Goal: Information Seeking & Learning: Learn about a topic

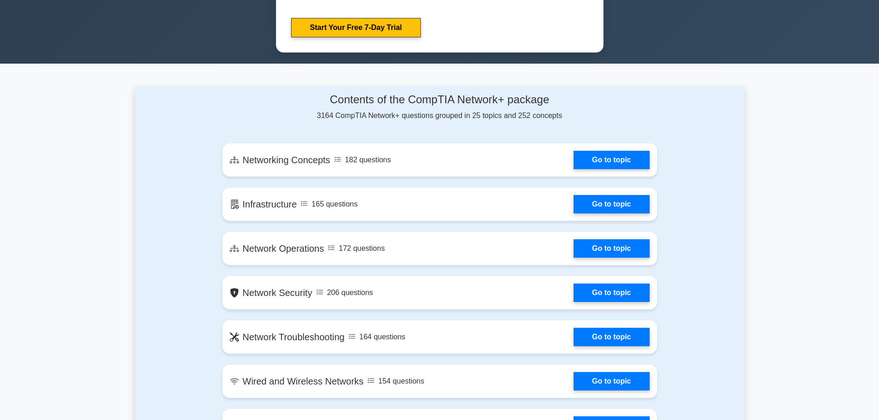
scroll to position [508, 0]
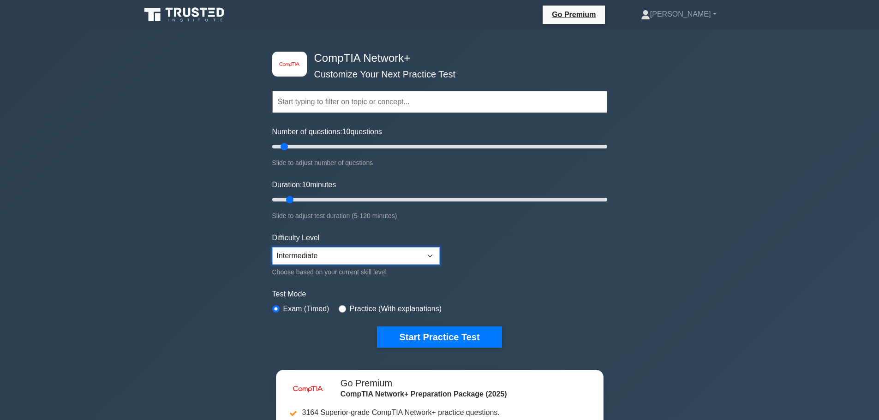
click at [428, 256] on select "Beginner Intermediate Expert" at bounding box center [356, 256] width 168 height 18
drag, startPoint x: 320, startPoint y: 257, endPoint x: 277, endPoint y: 256, distance: 42.9
click at [277, 256] on select "Beginner Intermediate Expert" at bounding box center [356, 256] width 168 height 18
click at [430, 256] on select "Beginner Intermediate Expert" at bounding box center [356, 256] width 168 height 18
